Goal: Find specific page/section: Find specific page/section

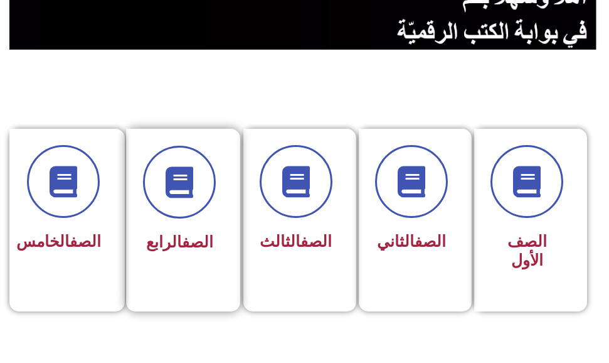
scroll to position [314, 0]
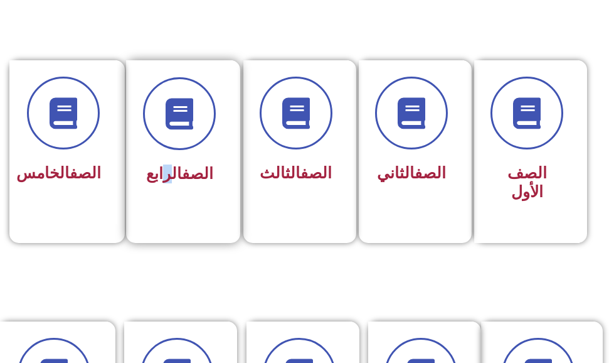
click at [168, 162] on div "الصف الرابع" at bounding box center [179, 174] width 73 height 30
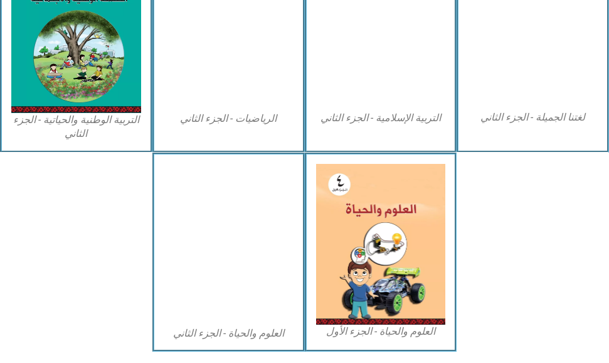
scroll to position [745, 0]
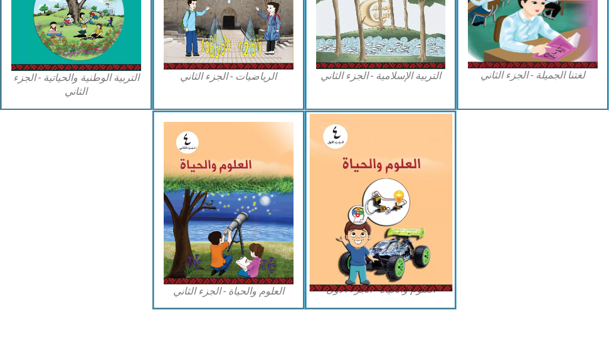
click at [400, 156] on img at bounding box center [380, 202] width 142 height 177
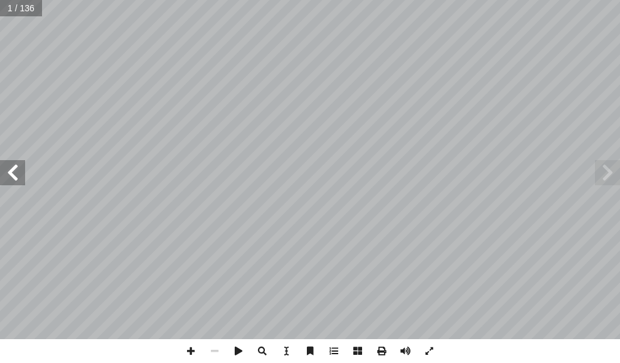
drag, startPoint x: 14, startPoint y: 170, endPoint x: 13, endPoint y: 160, distance: 10.1
click at [13, 160] on span at bounding box center [12, 172] width 25 height 25
click at [17, 173] on span at bounding box center [12, 172] width 25 height 25
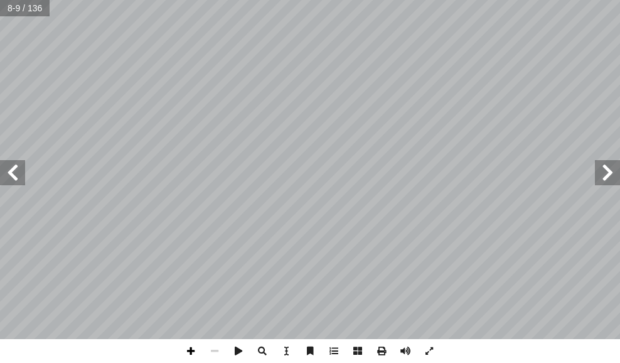
click at [193, 351] on span at bounding box center [191, 351] width 24 height 24
click at [203, 346] on span at bounding box center [215, 351] width 24 height 24
click at [210, 348] on span at bounding box center [215, 351] width 24 height 24
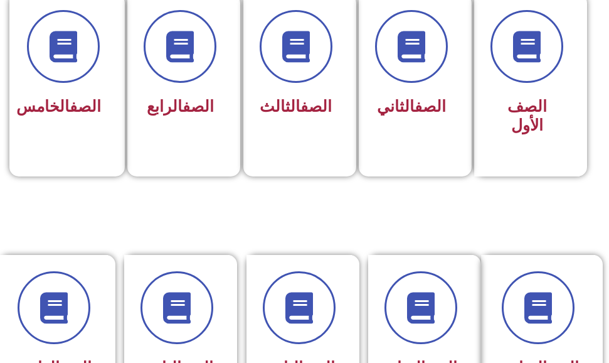
scroll to position [314, 0]
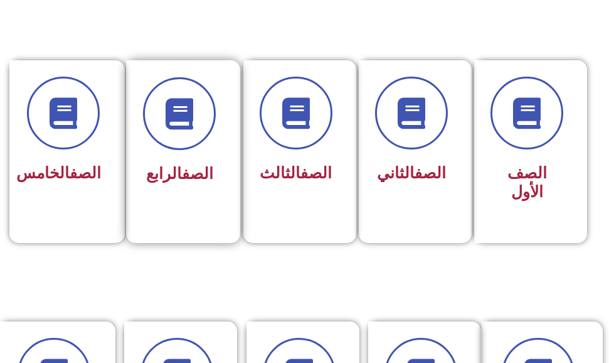
click at [215, 166] on h3 "الصف الرابع" at bounding box center [179, 173] width 73 height 19
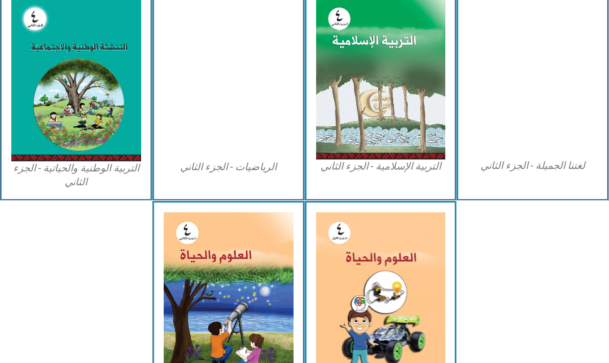
scroll to position [745, 0]
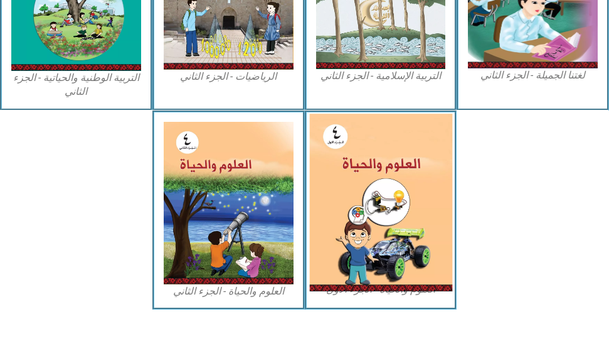
click at [358, 243] on img at bounding box center [380, 202] width 142 height 177
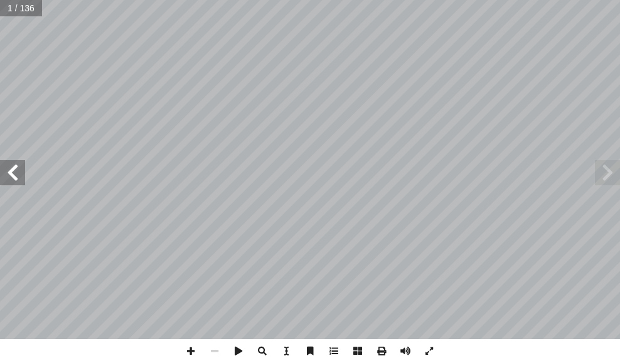
click at [9, 184] on span at bounding box center [12, 172] width 25 height 25
click at [3, 162] on span at bounding box center [12, 172] width 25 height 25
click at [184, 350] on span at bounding box center [191, 351] width 24 height 24
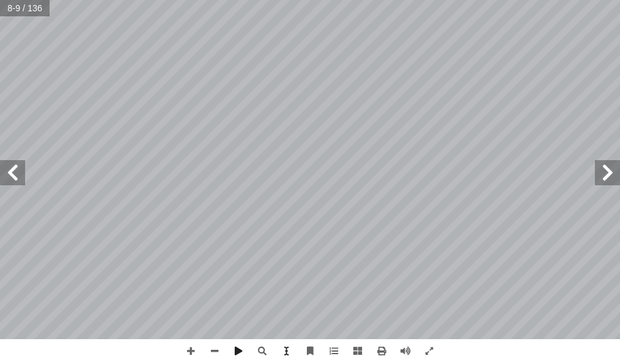
click at [252, 85] on html "الصفحة الرئيسية الصف الأول الصف الثاني الصف الثالث الصف الرابع الصف الخامس الصف…" at bounding box center [310, 42] width 620 height 85
